Goal: Information Seeking & Learning: Learn about a topic

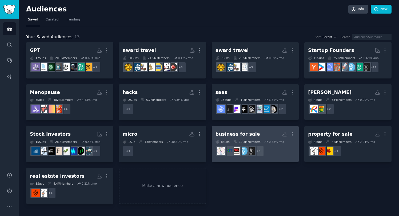
click at [250, 133] on div "business for sale" at bounding box center [237, 134] width 44 height 7
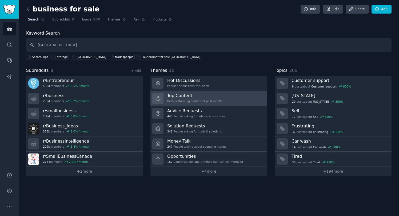
type input "[GEOGRAPHIC_DATA]"
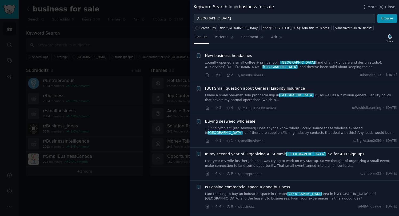
scroll to position [213, 0]
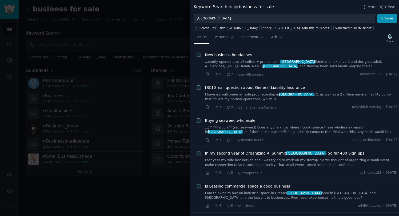
click at [246, 126] on link "...) * **Pyropia** (red seaweed) Does anyone know where I could source these wh…" at bounding box center [301, 130] width 192 height 9
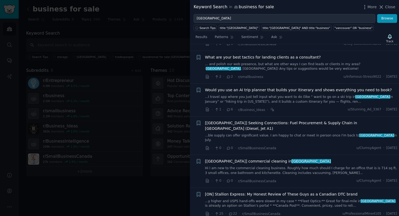
scroll to position [693, 0]
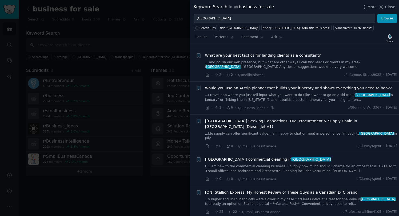
click at [241, 86] on span "Would you use an AI trip planner that builds your itinerary and shows everythin…" at bounding box center [298, 89] width 187 height 6
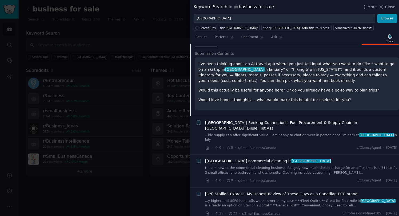
scroll to position [629, 0]
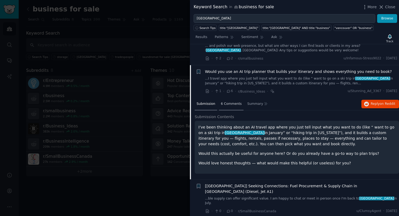
click at [228, 102] on span "6 Comments" at bounding box center [231, 104] width 21 height 5
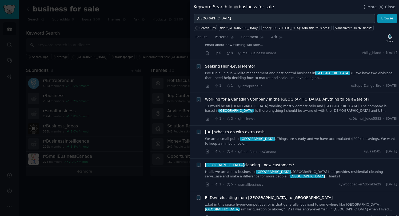
scroll to position [1975, 0]
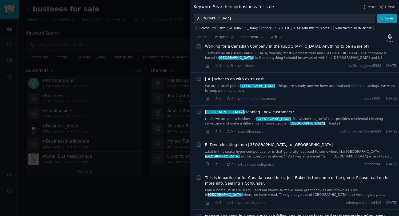
click at [132, 80] on div at bounding box center [199, 108] width 399 height 216
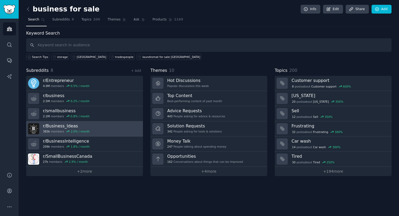
click at [59, 124] on h3 "r/ Business_Ideas" at bounding box center [66, 126] width 47 height 6
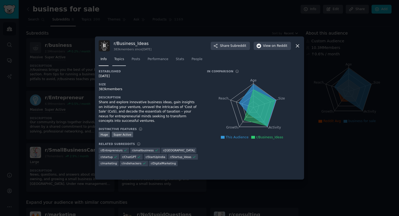
click at [120, 60] on span "Topics" at bounding box center [119, 59] width 10 height 5
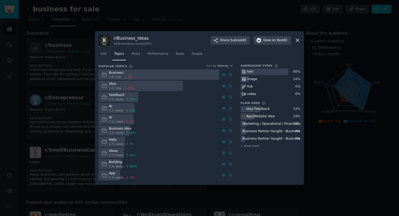
click at [155, 86] on div at bounding box center [141, 86] width 84 height 10
click at [139, 54] on span "Posts" at bounding box center [135, 54] width 9 height 5
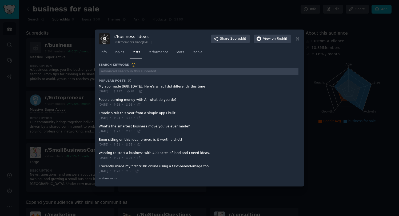
click at [142, 114] on span at bounding box center [199, 115] width 200 height 13
click at [136, 115] on span at bounding box center [199, 115] width 200 height 13
click at [103, 52] on span "Info" at bounding box center [103, 52] width 6 height 5
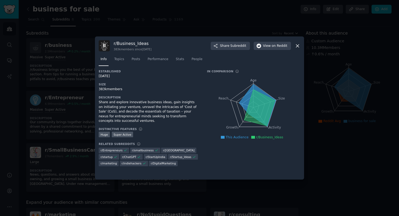
click at [297, 45] on icon at bounding box center [297, 46] width 6 height 6
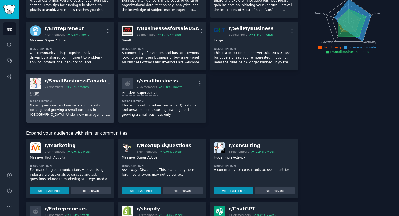
scroll to position [70, 0]
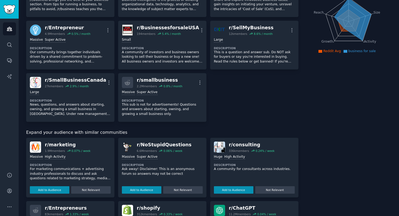
click at [156, 144] on div "r/ NoStupidQuestions" at bounding box center [164, 145] width 55 height 7
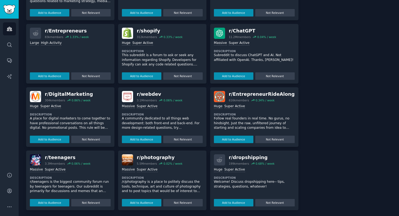
scroll to position [247, 0]
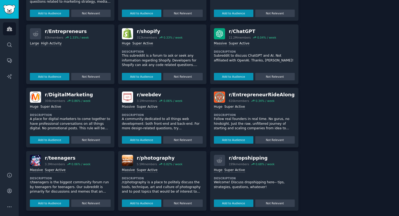
click at [157, 47] on div "Huge Super Active Description This subreddit is a forum to ask or seek any info…" at bounding box center [162, 59] width 81 height 41
click at [154, 54] on p "This subreddit is a forum to ask or seek any information regarding Shopify. Dev…" at bounding box center [162, 61] width 81 height 14
click at [135, 79] on div "Add to Audience Not Relevant" at bounding box center [162, 83] width 81 height 9
click at [135, 80] on div "r/ shopify 312k members 0.33 % / week >= 95th percentile for submissions / day …" at bounding box center [162, 55] width 88 height 60
click at [138, 59] on p "This subreddit is a forum to ask or seek any information regarding Shopify. Dev…" at bounding box center [162, 65] width 81 height 23
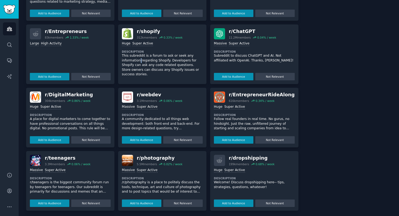
click at [138, 59] on p "This subreddit is a forum to ask or seek any information regarding Shopify. Dev…" at bounding box center [162, 65] width 81 height 23
click at [186, 28] on div "r/ shopify 312k members 0.33 % / week" at bounding box center [162, 33] width 81 height 11
click at [287, 37] on div "r/ ChatGPT 11.2M members 0.04 % / week" at bounding box center [254, 33] width 81 height 11
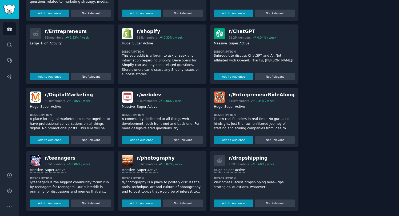
click at [171, 81] on div "r/ shopify 312k members 0.33 % / week >= 95th percentile for submissions / day …" at bounding box center [162, 55] width 88 height 60
click at [139, 79] on div "r/ shopify 312k members 0.33 % / week >= 95th percentile for submissions / day …" at bounding box center [162, 55] width 88 height 60
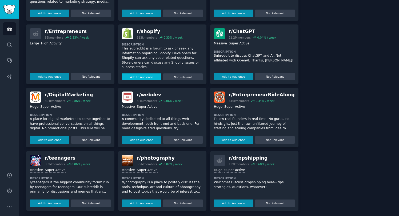
scroll to position [7, 0]
click at [57, 158] on div "r/ teenagers" at bounding box center [68, 158] width 46 height 7
